Goal: Transaction & Acquisition: Purchase product/service

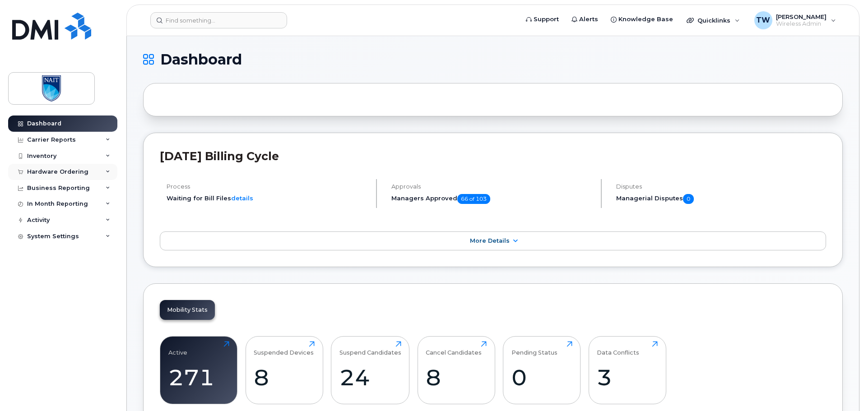
click at [107, 170] on icon at bounding box center [108, 172] width 5 height 5
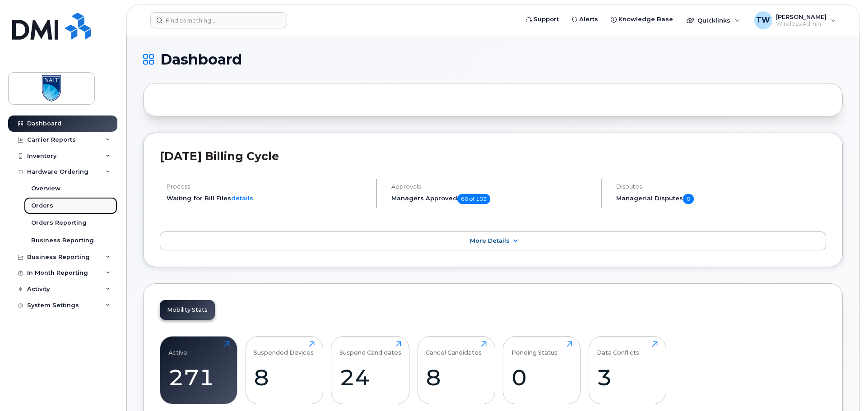
click at [52, 207] on link "Orders" at bounding box center [70, 205] width 93 height 17
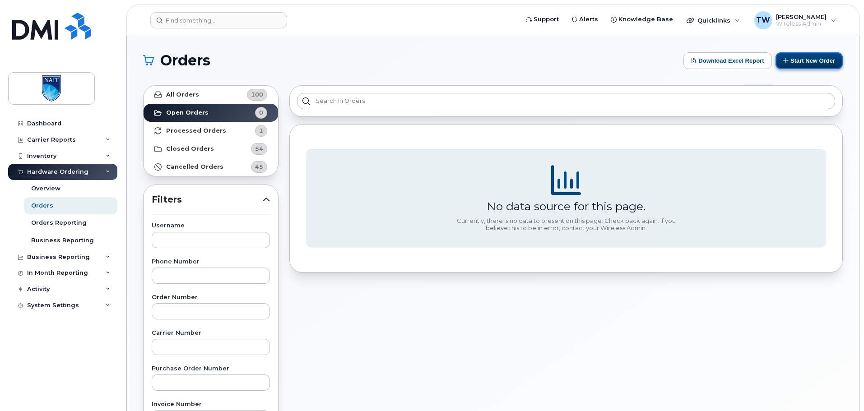
click at [809, 64] on button "Start New Order" at bounding box center [809, 60] width 67 height 17
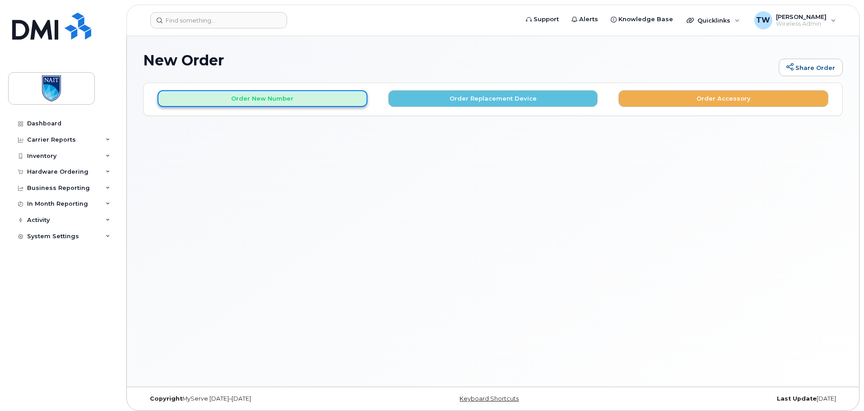
click at [288, 100] on button "Order New Number" at bounding box center [263, 98] width 210 height 17
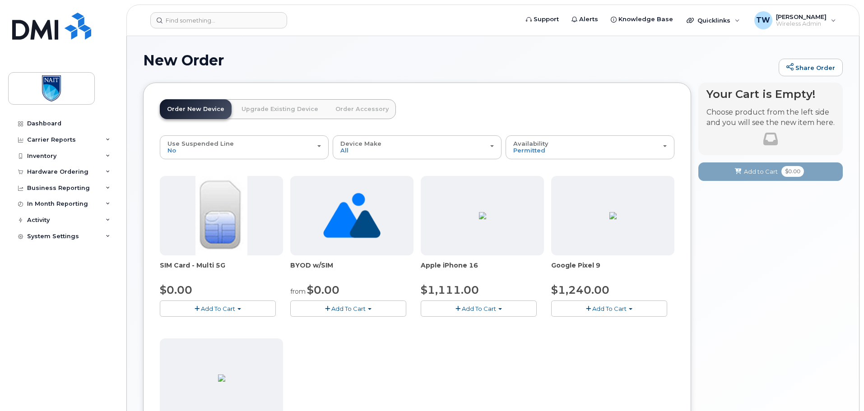
click at [242, 311] on button "Add To Cart" at bounding box center [218, 309] width 116 height 16
click at [223, 324] on link "$0.00 - New Activation" at bounding box center [205, 325] width 86 height 11
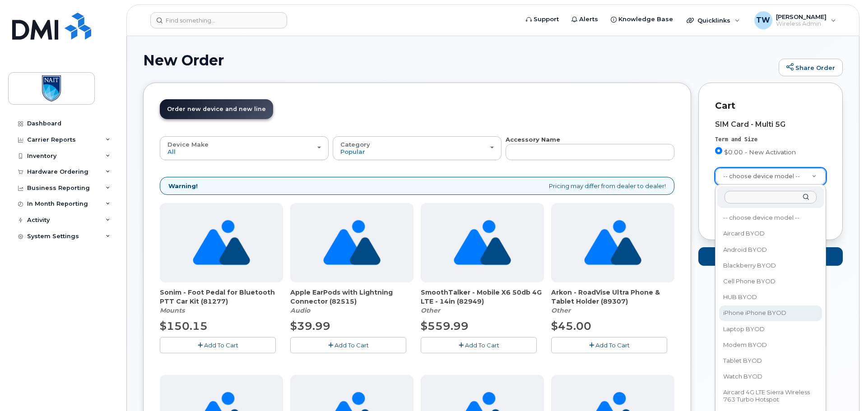
select select "2421"
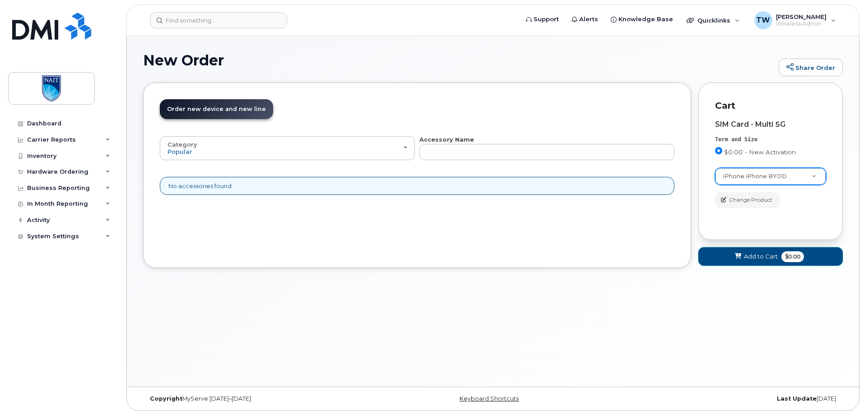
click at [751, 256] on span "Add to Cart" at bounding box center [761, 256] width 34 height 9
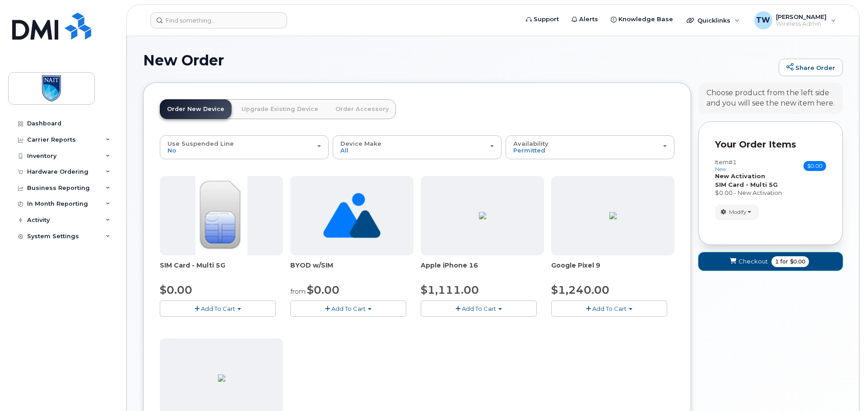
click at [756, 263] on span "Checkout" at bounding box center [753, 261] width 29 height 9
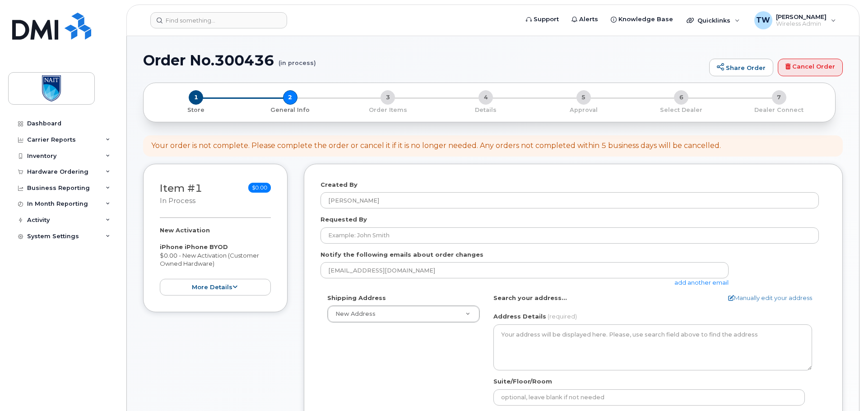
select select
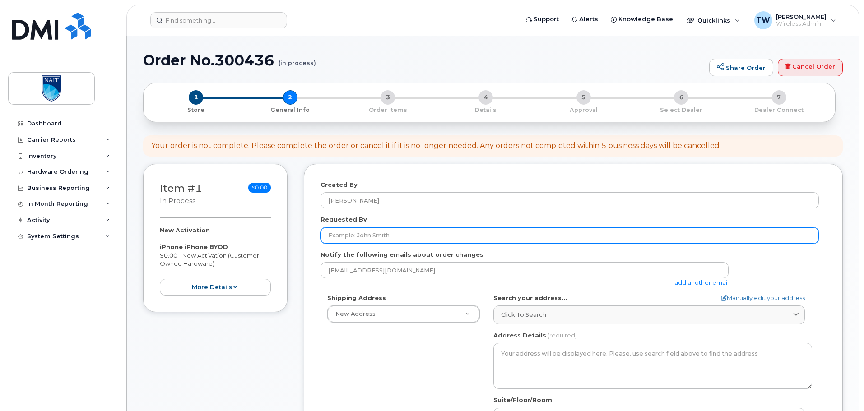
click at [403, 241] on input "Requested By" at bounding box center [570, 236] width 498 height 16
paste input "RITM0167497"
drag, startPoint x: 397, startPoint y: 232, endPoint x: 417, endPoint y: 234, distance: 20.0
click at [404, 232] on input "RITM0167497 -" at bounding box center [570, 236] width 498 height 16
paste input "Bumo Mgabe"
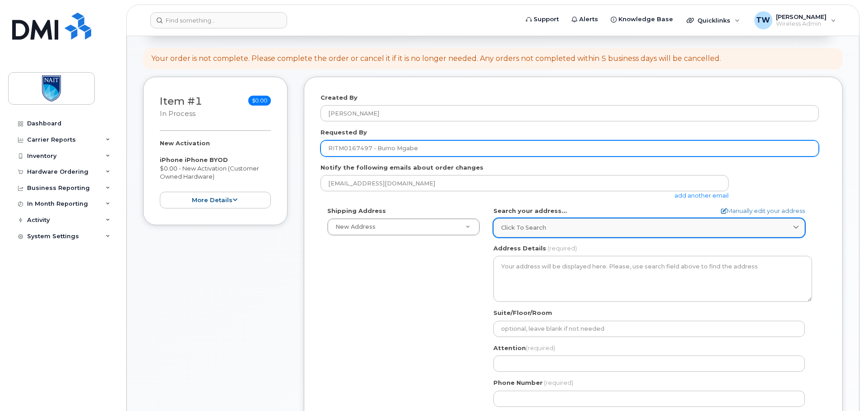
scroll to position [150, 0]
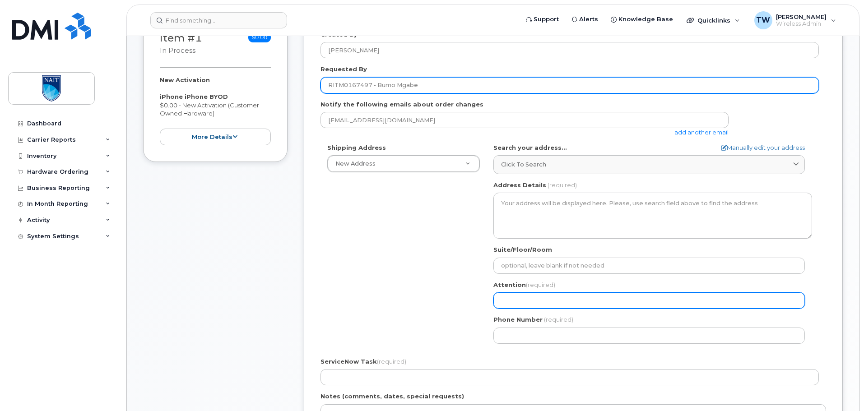
type input "RITM0167497 - Bumo Mgabe"
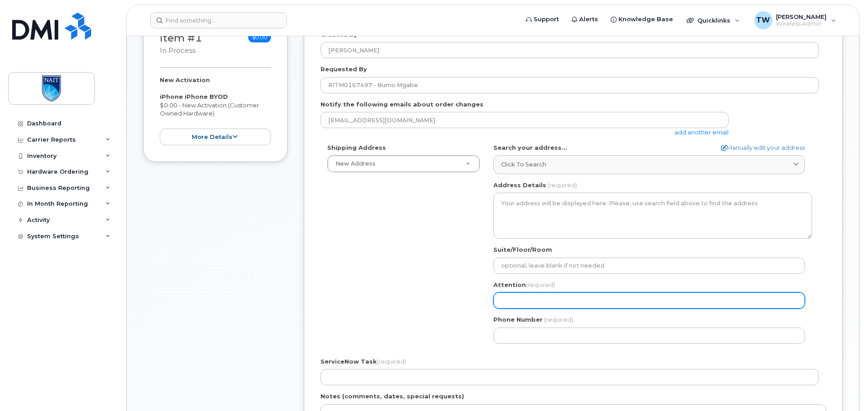
click at [540, 299] on input "Attention (required)" at bounding box center [648, 301] width 311 height 16
paste input "RITM0167497"
type input "RITM0167497"
select select
type input "RITM0167497"
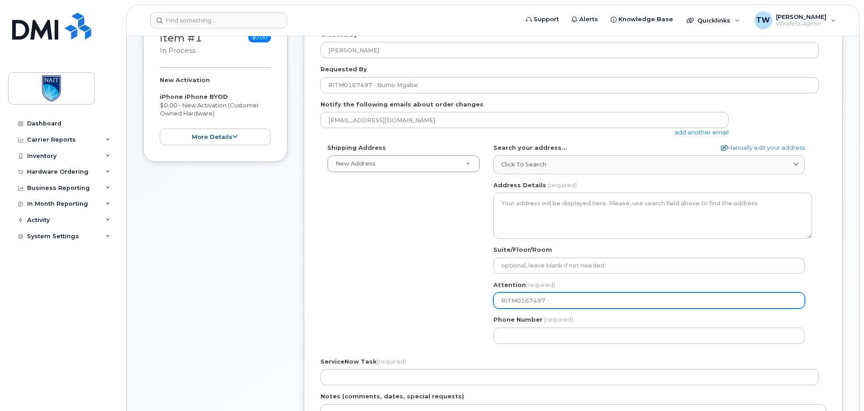
select select
type input "RITM0167497 -"
select select
type input "RITM0167497 - T"
select select
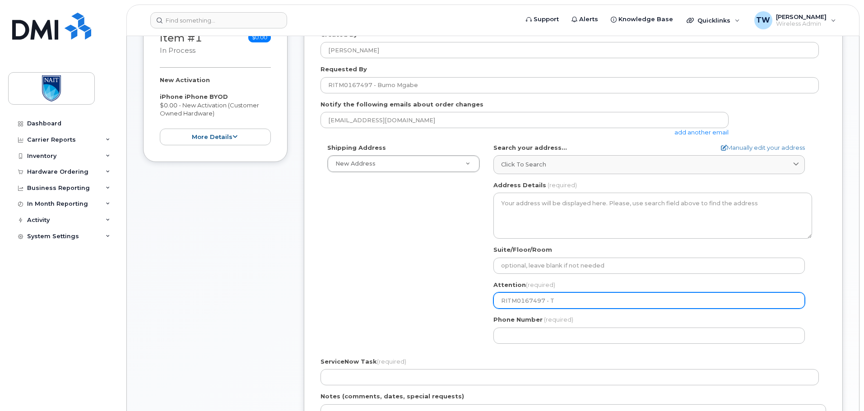
type input "RITM0167497 - Tr"
select select
type input "RITM0167497 - Tro"
select select
type input "RITM0167497 - Troy"
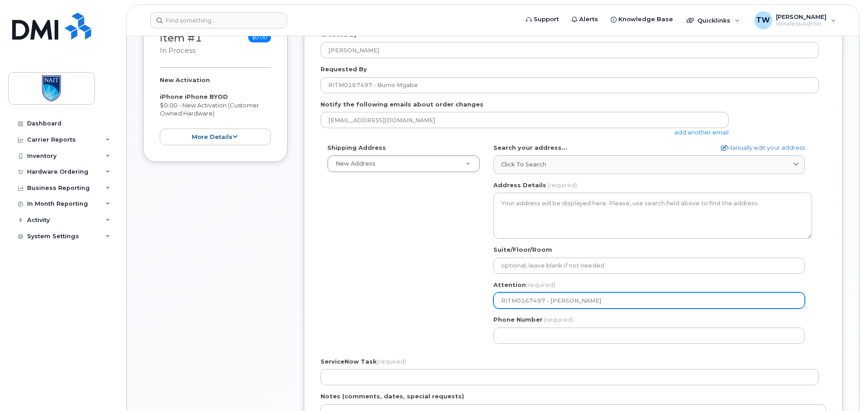
select select
type input "RITM0167497 - Troy W"
select select
type input "RITM0167497 - Troy Wa"
select select
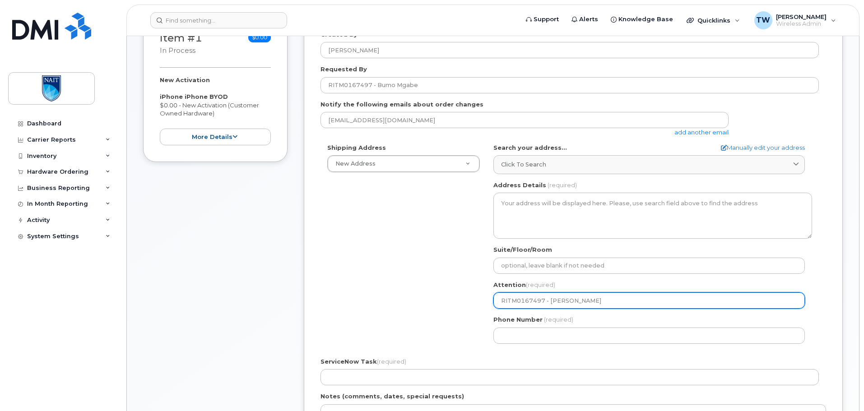
type input "RITM0167497 - Troy Wat"
select select
type input "RITM0167497 - Troy Wats"
select select
type input "RITM0167497 - Troy Watso"
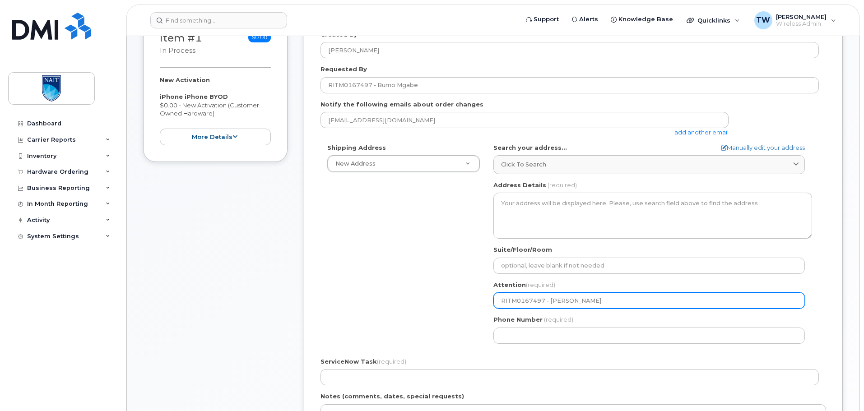
select select
type input "RITM0167497 - [PERSON_NAME]"
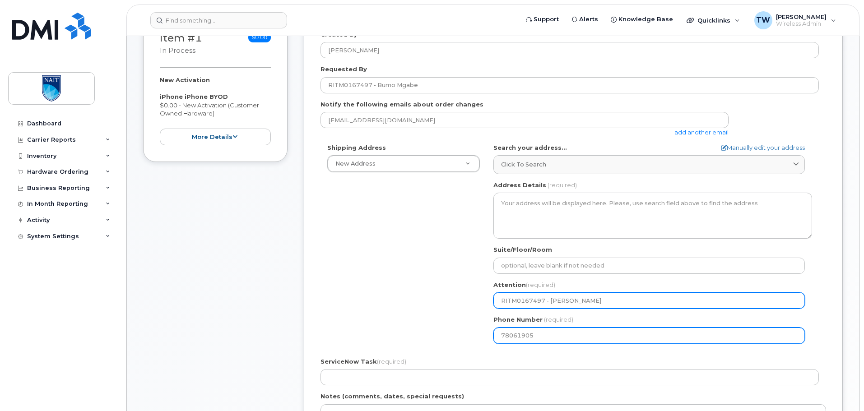
type input "780619058"
select select
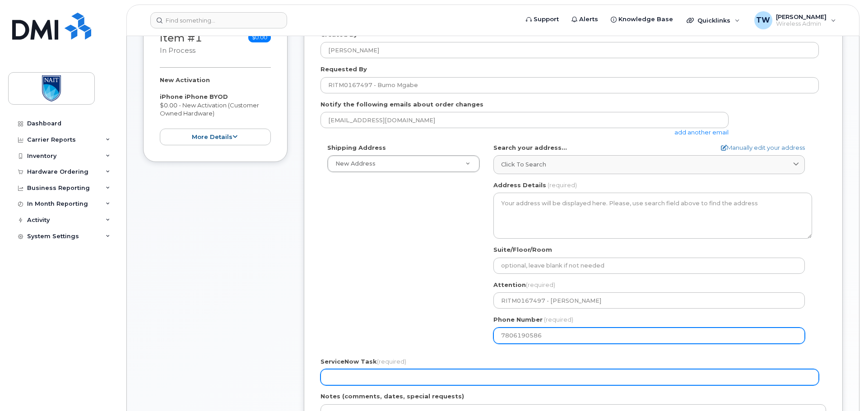
type input "7806190586"
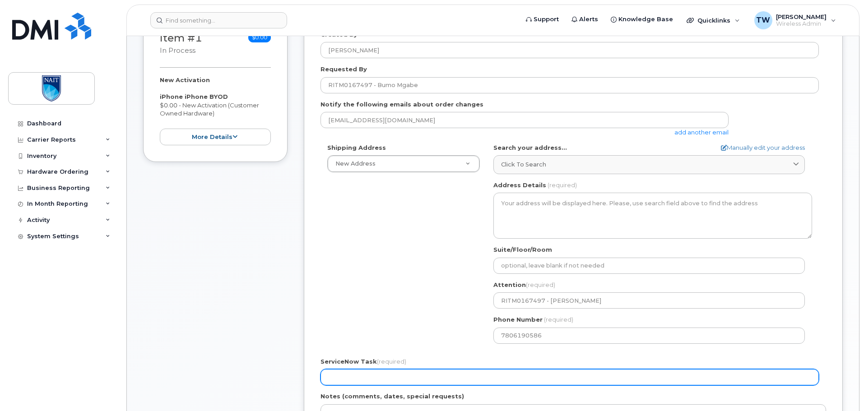
click at [401, 372] on input "ServiceNow Task (required)" at bounding box center [570, 377] width 498 height 16
click at [387, 377] on input "ServiceNow Task (required)" at bounding box center [570, 377] width 498 height 16
paste input "RITM0167497"
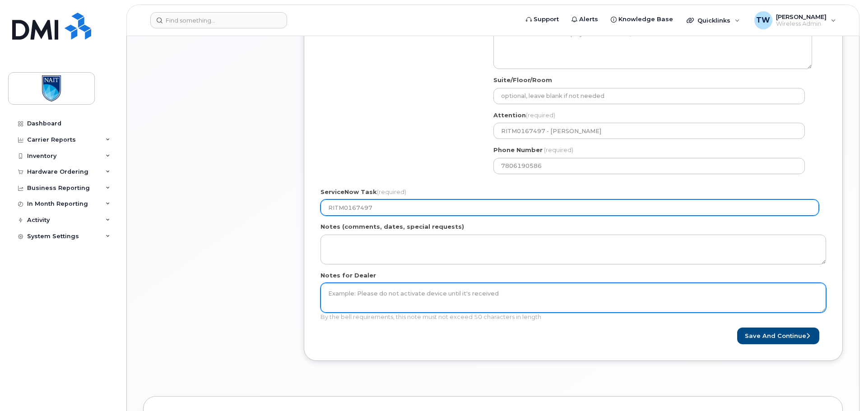
scroll to position [361, 0]
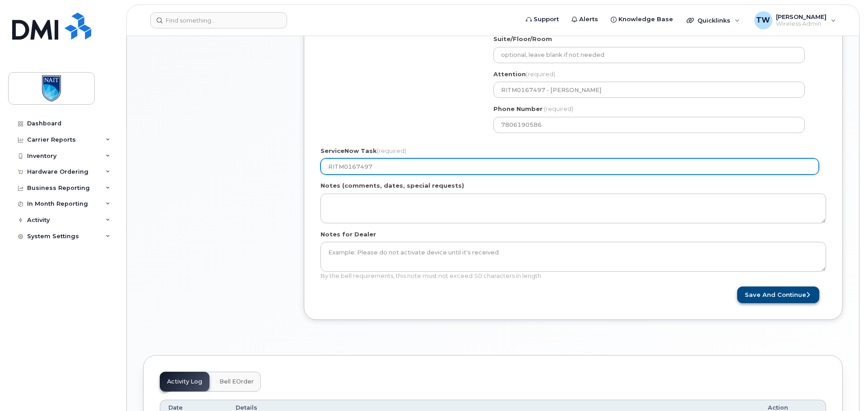
type input "RITM0167497"
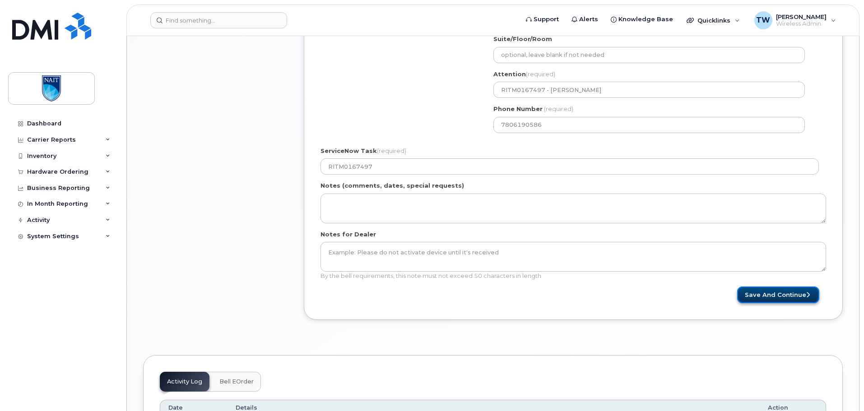
click at [770, 300] on button "Save and Continue" at bounding box center [778, 295] width 82 height 17
click at [759, 297] on button "Save and Continue" at bounding box center [778, 295] width 82 height 17
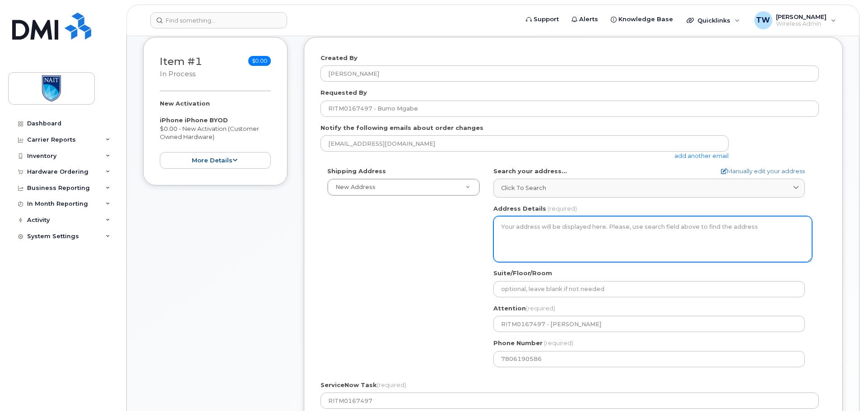
scroll to position [135, 0]
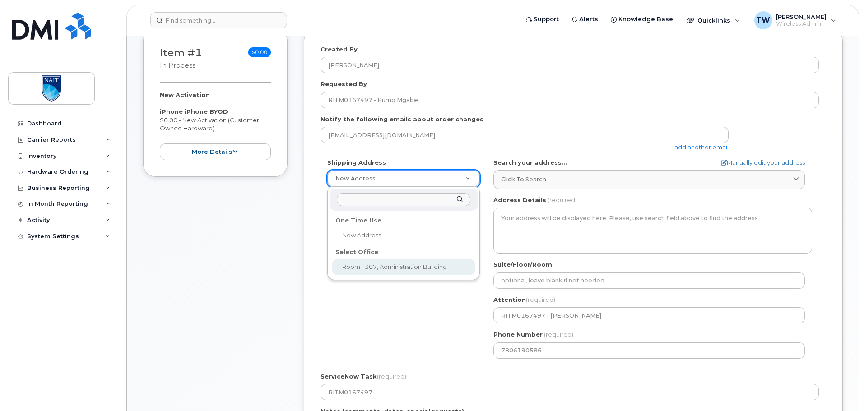
select select
type textarea "11762 106 St NW Edmonton Alberta T5G 2R1"
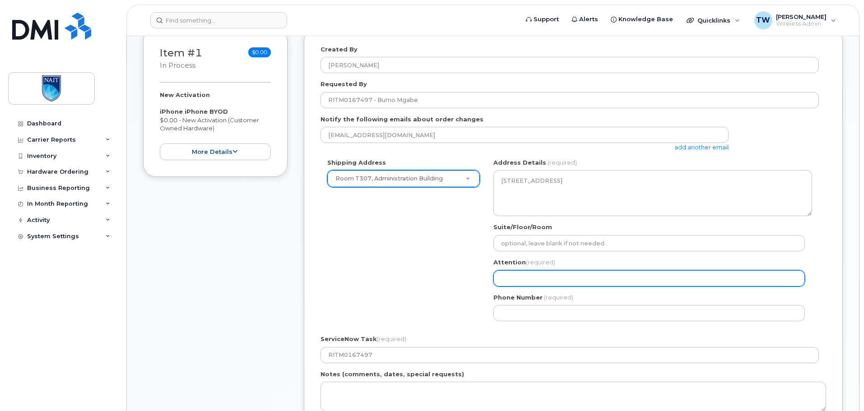
click at [553, 274] on input "Attention (required)" at bounding box center [648, 278] width 311 height 16
paste input "RITM0167497"
select select
type input "RITM0167497"
select select
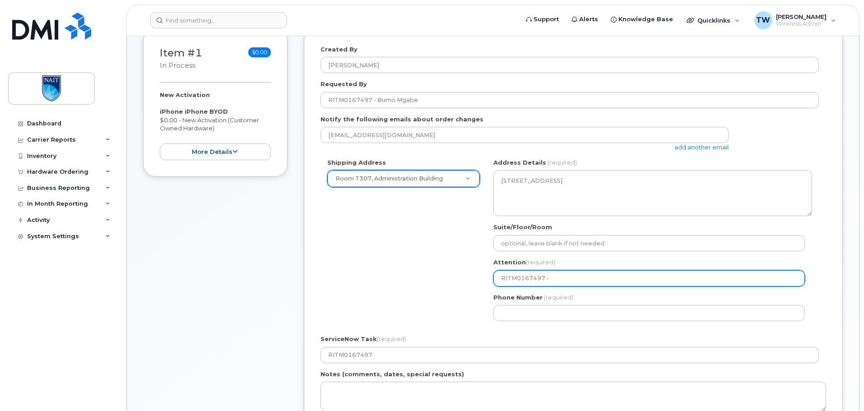
type input "RITM0167497 -"
select select
type input "RITM0167497 - T"
select select
type input "RITM0167497 - Tr"
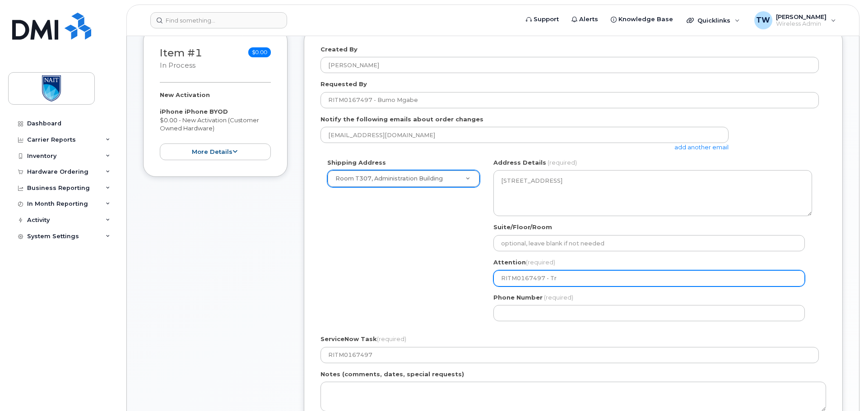
select select
type input "RITM0167497 - Tro"
select select
type input "RITM0167497 - Troy"
select select
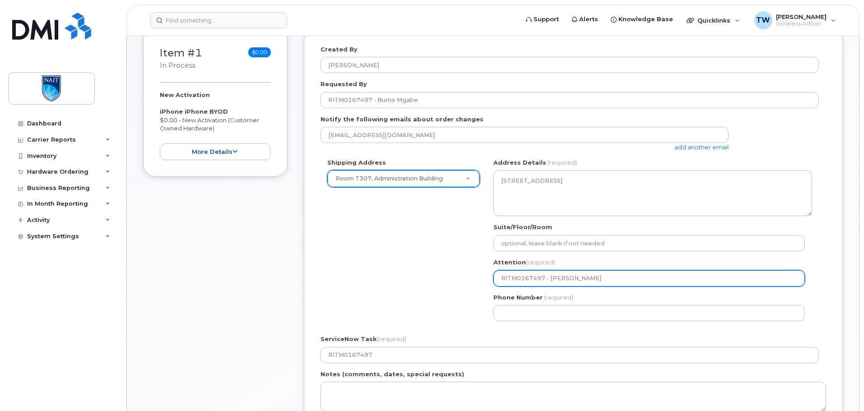
type input "RITM0167497 - Troy W"
select select
type input "RITM0167497 - Troy Wa"
select select
type input "RITM0167497 - Troy Wat"
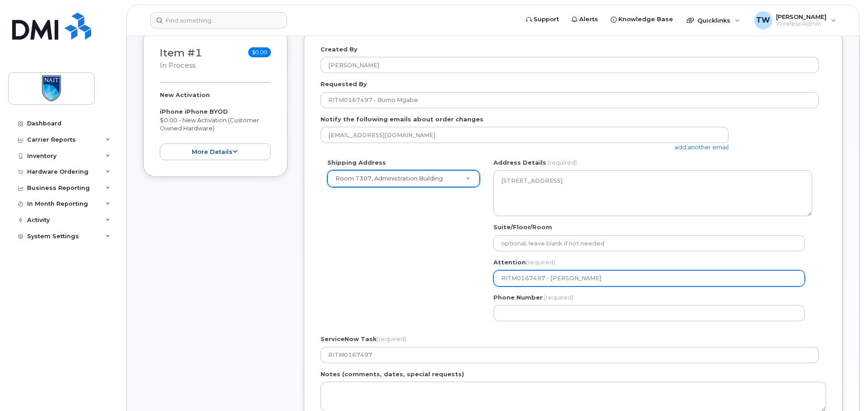
select select
type input "RITM0167497 - Troy Wats"
select select
type input "RITM0167497 - Troy Watso"
select select
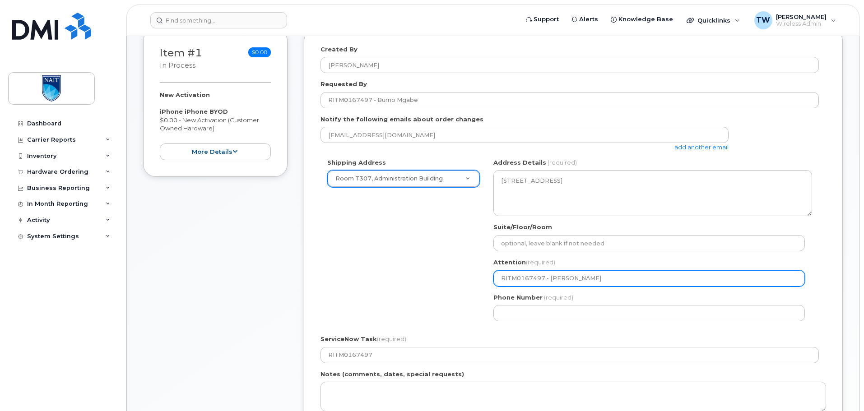
type input "RITM0167497 - [PERSON_NAME]"
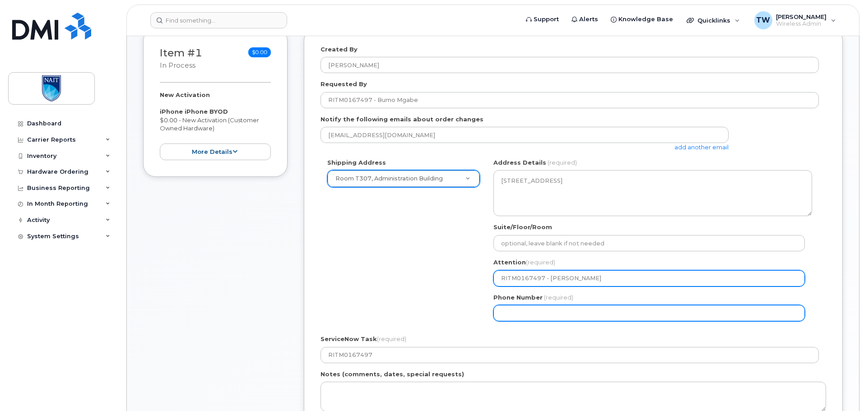
select select
type input "780619058"
select select
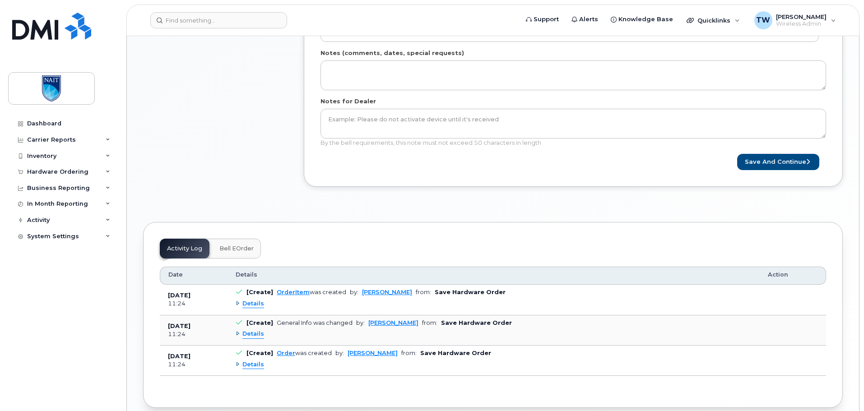
scroll to position [499, 0]
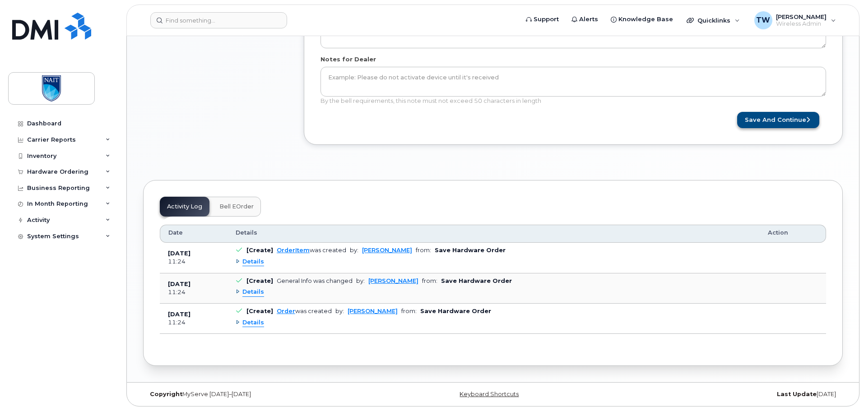
type input "7806190586"
click at [772, 118] on button "Save and Continue" at bounding box center [778, 120] width 82 height 17
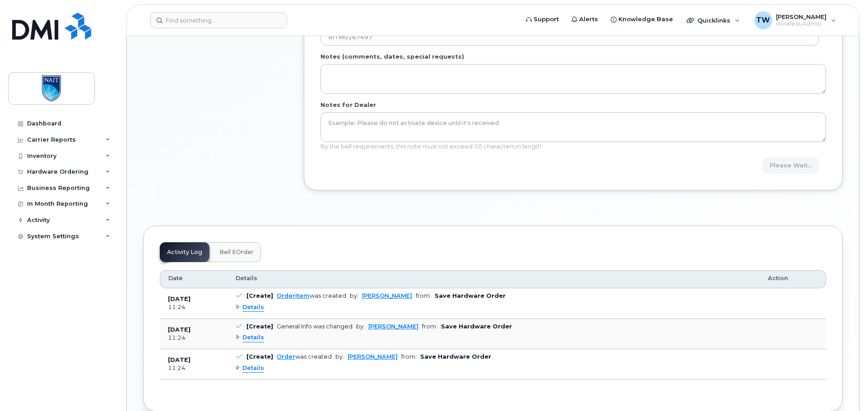
scroll to position [423, 0]
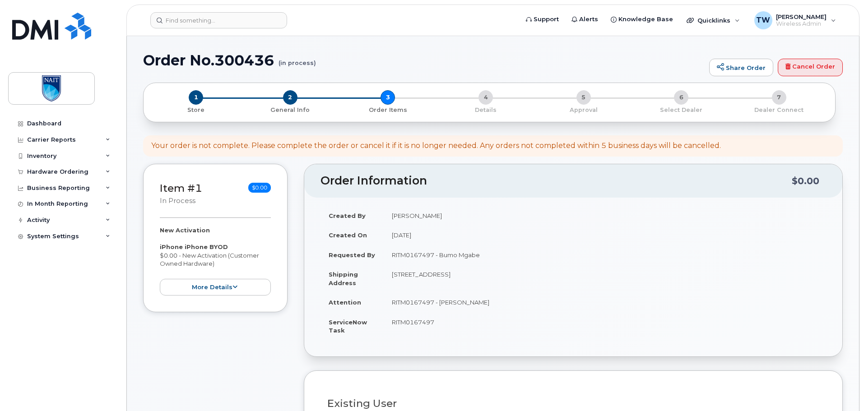
select select
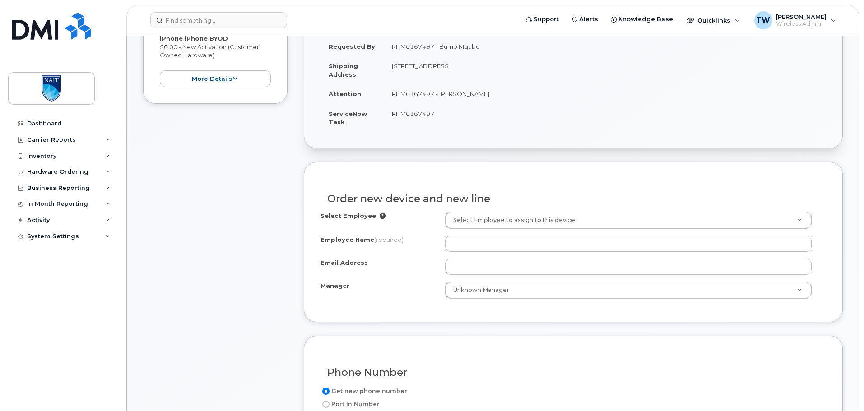
scroll to position [211, 0]
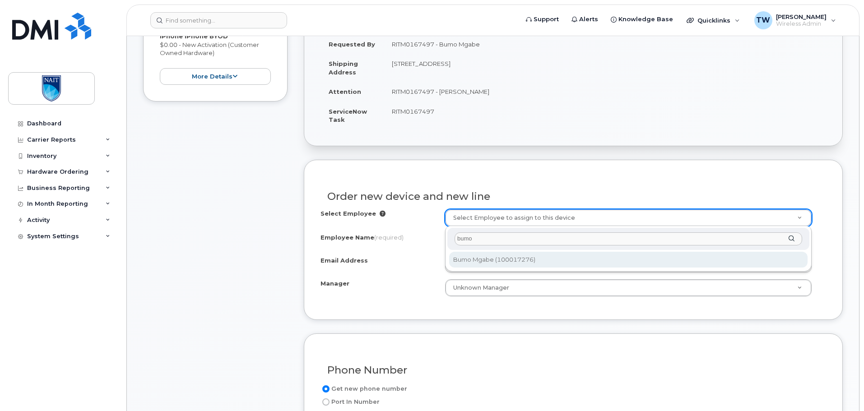
type input "bumo"
type input "2974457"
type input "Bumo Mgabe"
type input "[EMAIL_ADDRESS][DOMAIN_NAME]"
select select "2090583"
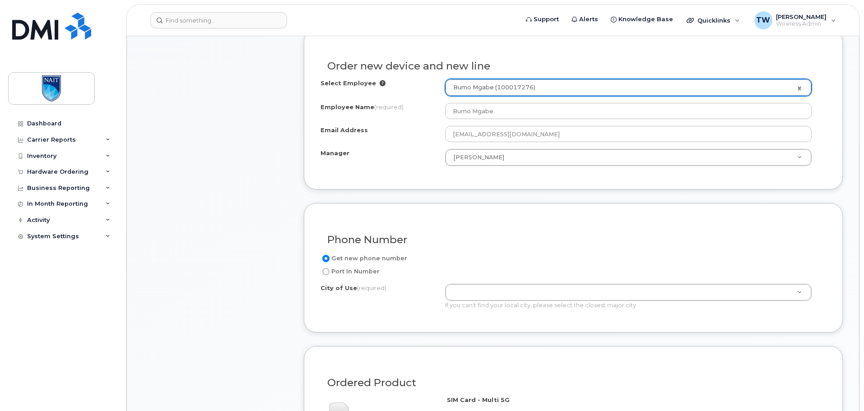
scroll to position [346, 0]
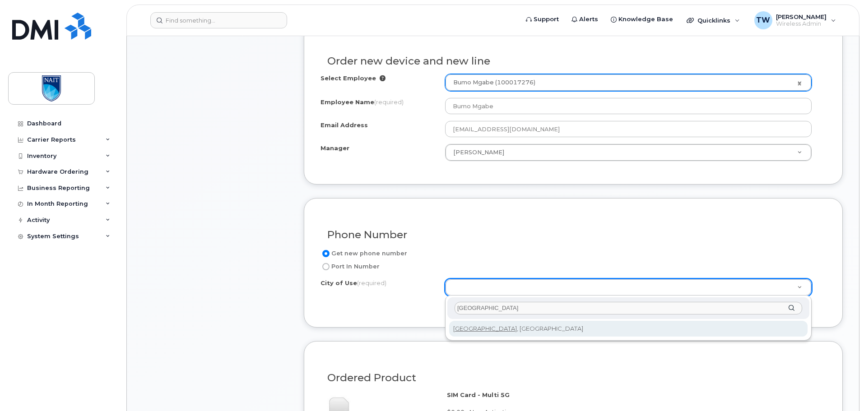
type input "[GEOGRAPHIC_DATA]"
type input "182"
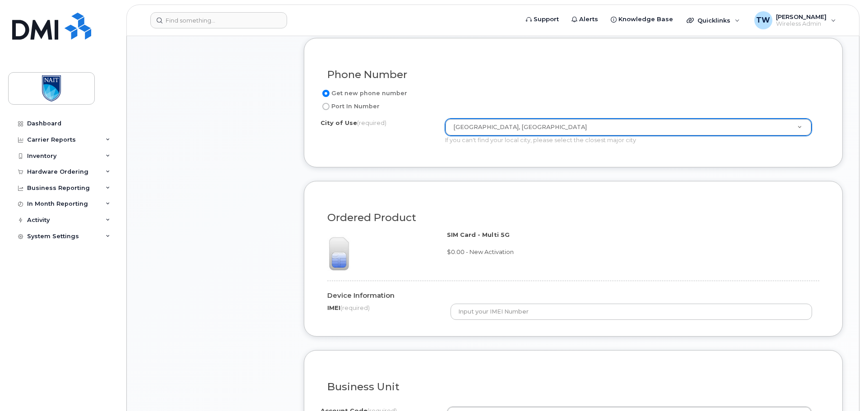
scroll to position [557, 0]
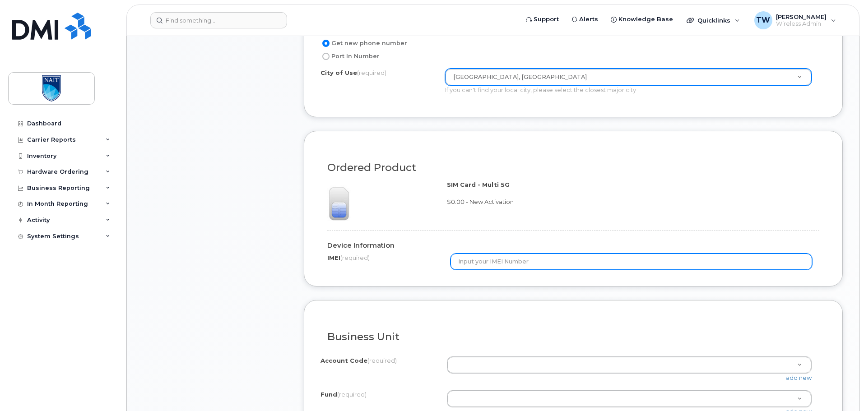
click at [513, 265] on input "text" at bounding box center [632, 262] width 362 height 16
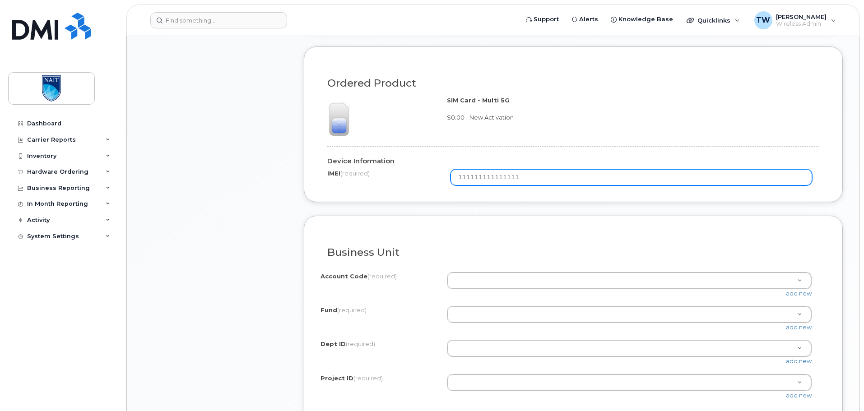
scroll to position [647, 0]
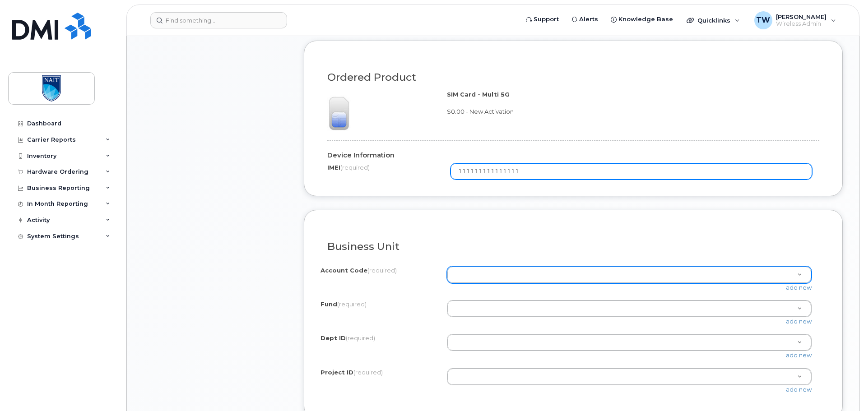
type input "111111111111111"
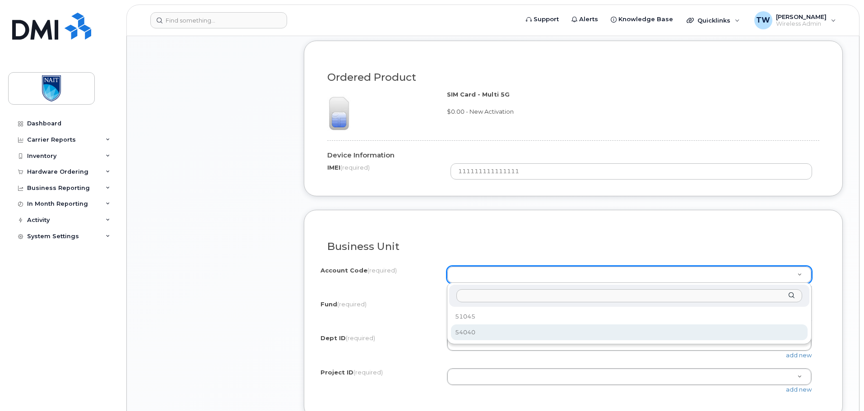
select select "54040"
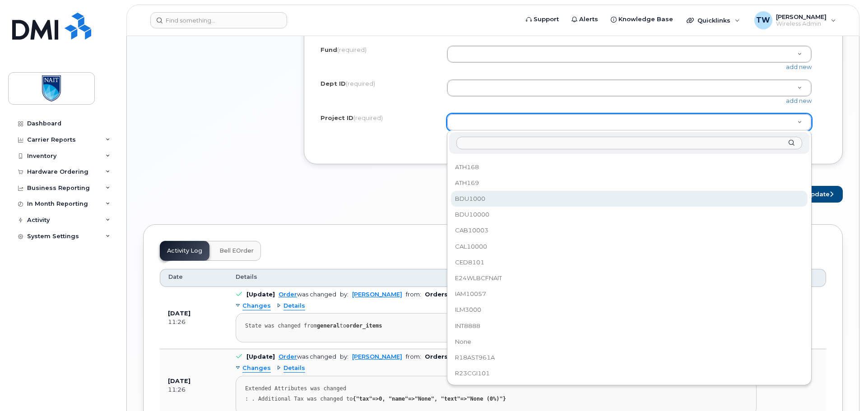
scroll to position [903, 0]
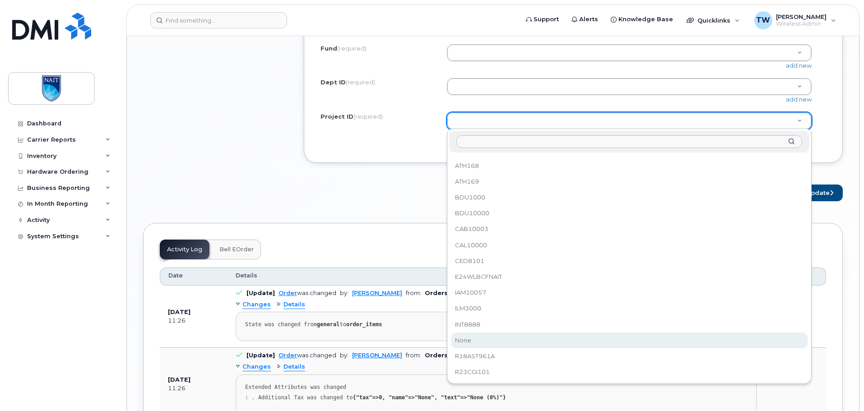
select select "None"
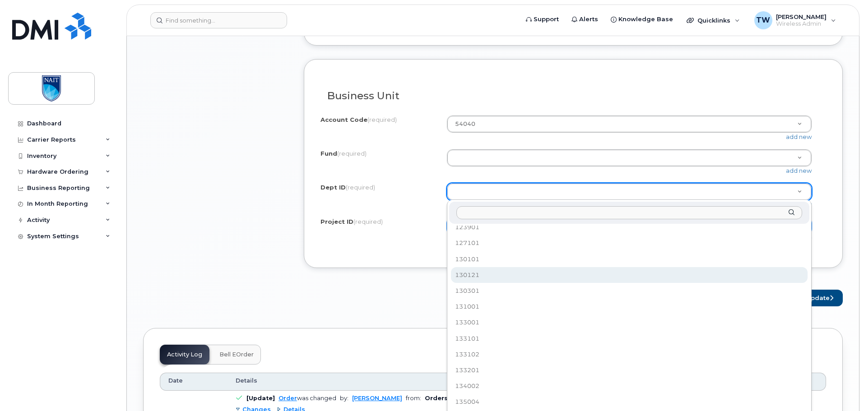
scroll to position [466, 0]
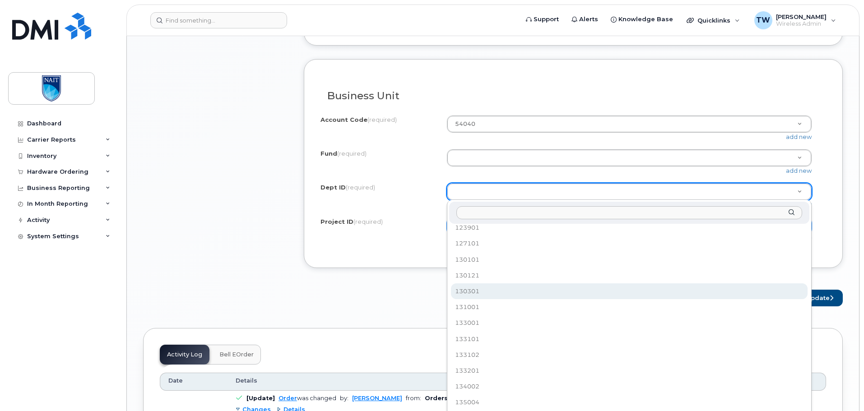
select select "130301"
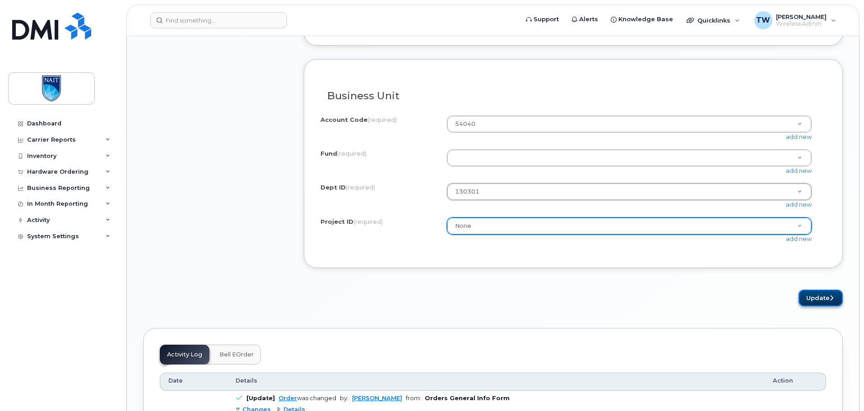
click at [813, 298] on button "Update" at bounding box center [821, 298] width 44 height 17
click at [615, 296] on div "Update" at bounding box center [573, 298] width 539 height 17
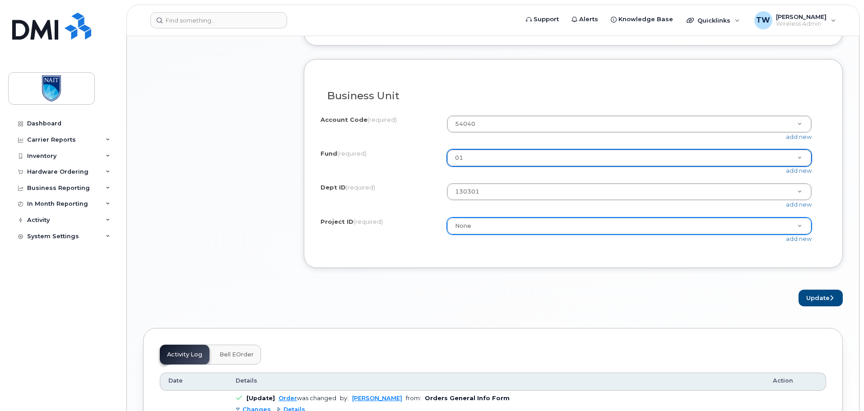
select select "01"
click at [823, 297] on button "Update" at bounding box center [821, 298] width 44 height 17
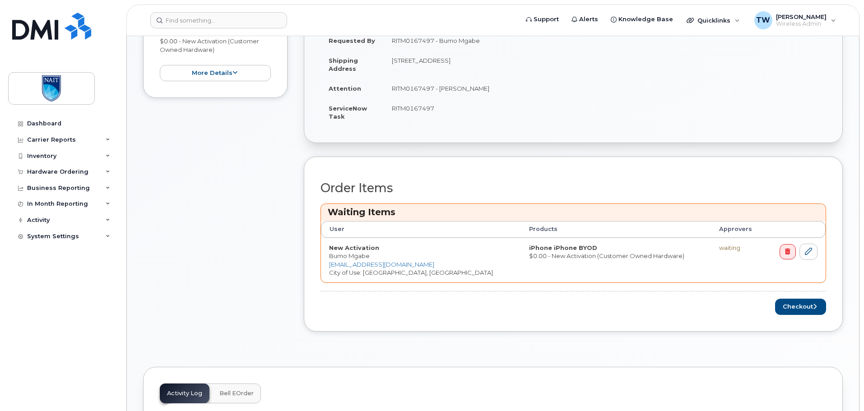
scroll to position [286, 0]
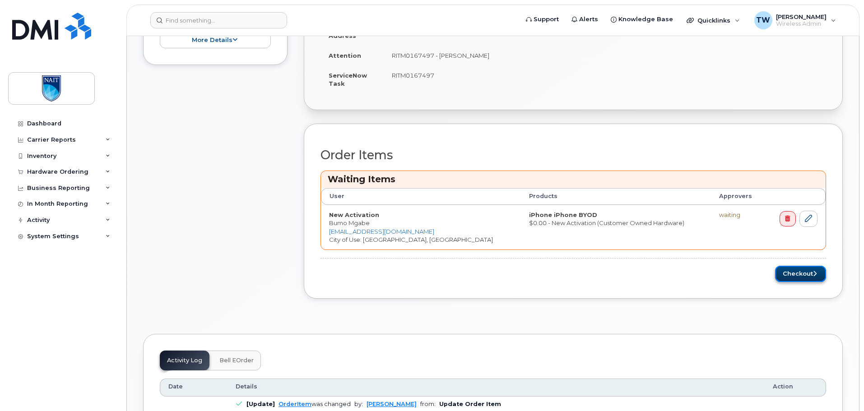
click at [797, 275] on button "Checkout" at bounding box center [800, 274] width 51 height 17
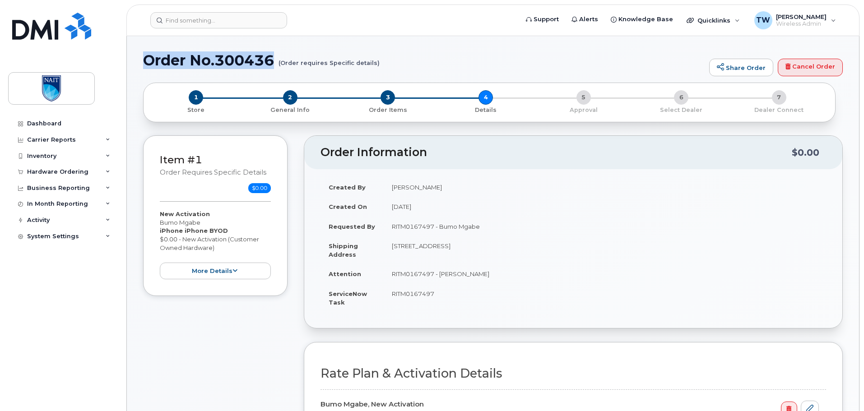
drag, startPoint x: 144, startPoint y: 60, endPoint x: 272, endPoint y: 61, distance: 128.7
click at [272, 61] on h1 "Order No.300436 (Order requires Specific details)" at bounding box center [424, 60] width 562 height 16
copy h1 "Order No.300436"
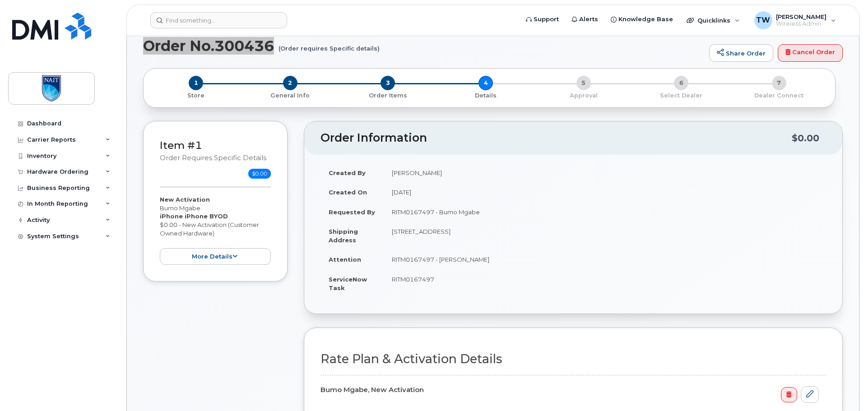
scroll to position [15, 0]
